Goal: Check status: Check status

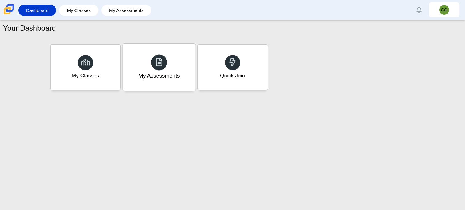
click at [150, 67] on div "My Assessments" at bounding box center [159, 67] width 73 height 47
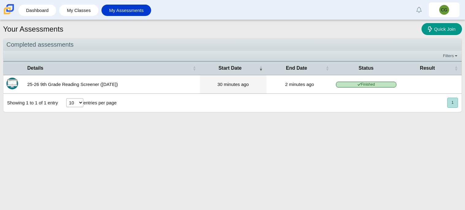
click at [149, 102] on div "Showing 1 to 1 of 1 entry 10 25 50 100 entries per page « Prev 1 Next »" at bounding box center [232, 102] width 458 height 18
click at [358, 73] on th "Status" at bounding box center [366, 68] width 67 height 14
click at [434, 67] on span "Result" at bounding box center [427, 67] width 15 height 5
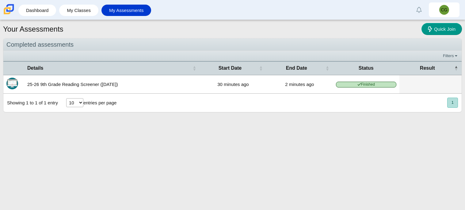
click at [457, 105] on button "1" at bounding box center [452, 102] width 11 height 10
click at [454, 105] on button "1" at bounding box center [452, 102] width 11 height 10
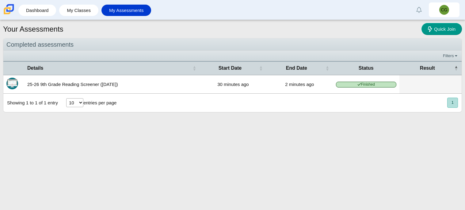
click at [454, 105] on button "1" at bounding box center [452, 102] width 11 height 10
click at [77, 105] on select "10 25 50 100" at bounding box center [74, 102] width 17 height 9
click at [66, 99] on select "10 25 50 100" at bounding box center [74, 102] width 17 height 9
click at [77, 104] on select "10 25 50 100" at bounding box center [74, 102] width 17 height 9
click at [66, 99] on select "10 25 50 100" at bounding box center [74, 102] width 17 height 9
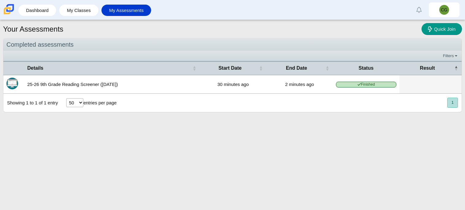
click at [76, 105] on select "10 25 50 100" at bounding box center [74, 102] width 17 height 9
select select "100"
click at [66, 99] on select "10 25 50 100" at bounding box center [74, 102] width 17 height 9
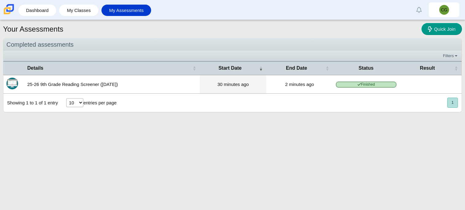
click at [454, 103] on button "1" at bounding box center [452, 102] width 11 height 10
click at [77, 98] on div "10 25 50 100 entries per page" at bounding box center [92, 102] width 58 height 16
click at [76, 101] on select "10 25 50 100" at bounding box center [74, 102] width 17 height 9
click at [66, 99] on select "10 25 50 100" at bounding box center [74, 102] width 17 height 9
click at [72, 107] on select "10 25 50 100" at bounding box center [74, 102] width 17 height 9
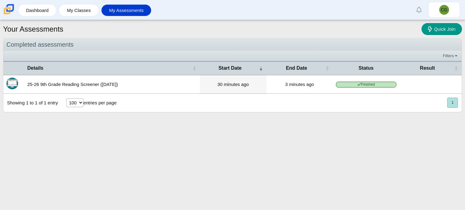
click at [66, 99] on select "10 25 50 100" at bounding box center [74, 102] width 17 height 9
click at [72, 107] on select "10 25 50 100" at bounding box center [74, 102] width 17 height 9
select select "10"
click at [66, 99] on select "10 25 50 100" at bounding box center [74, 102] width 17 height 9
